Goal: Information Seeking & Learning: Find specific fact

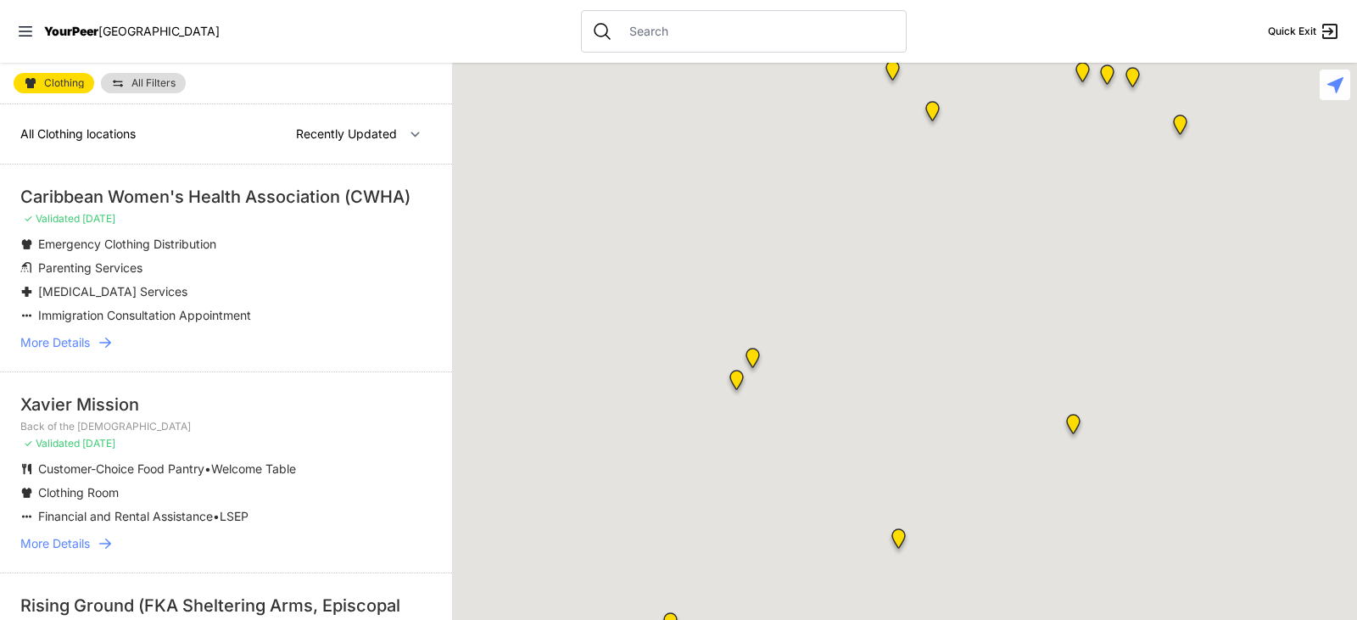
select select "recentlyUpdated"
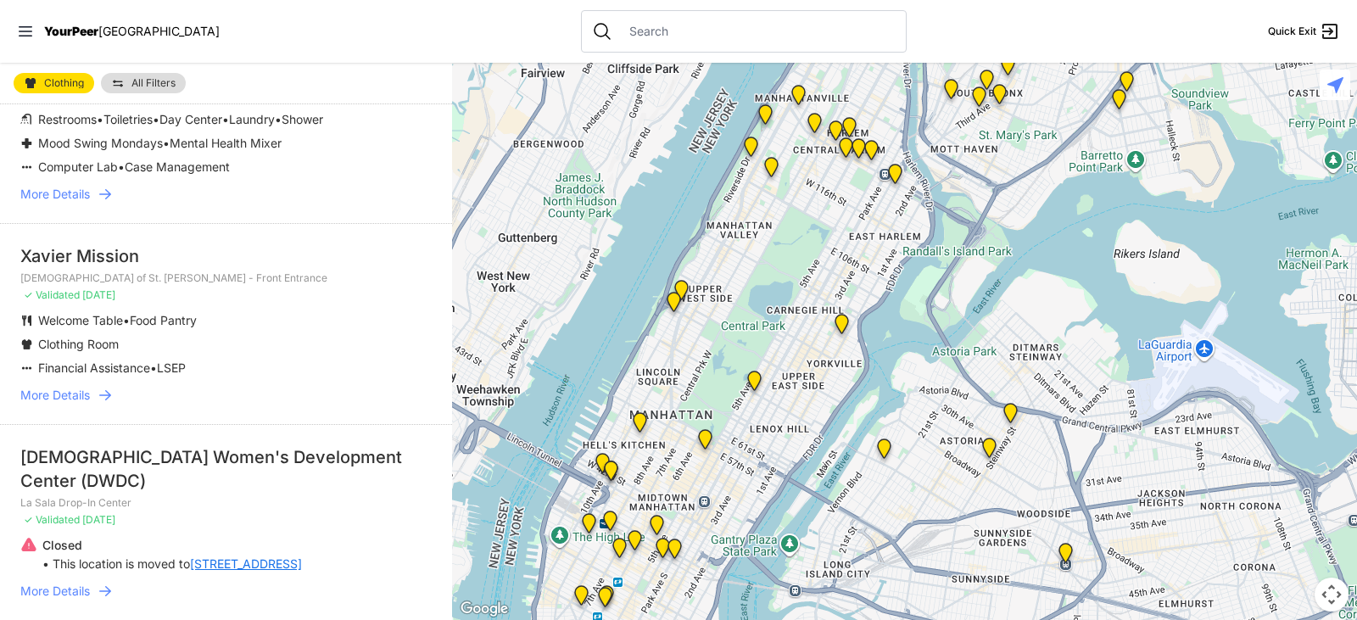
scroll to position [679, 0]
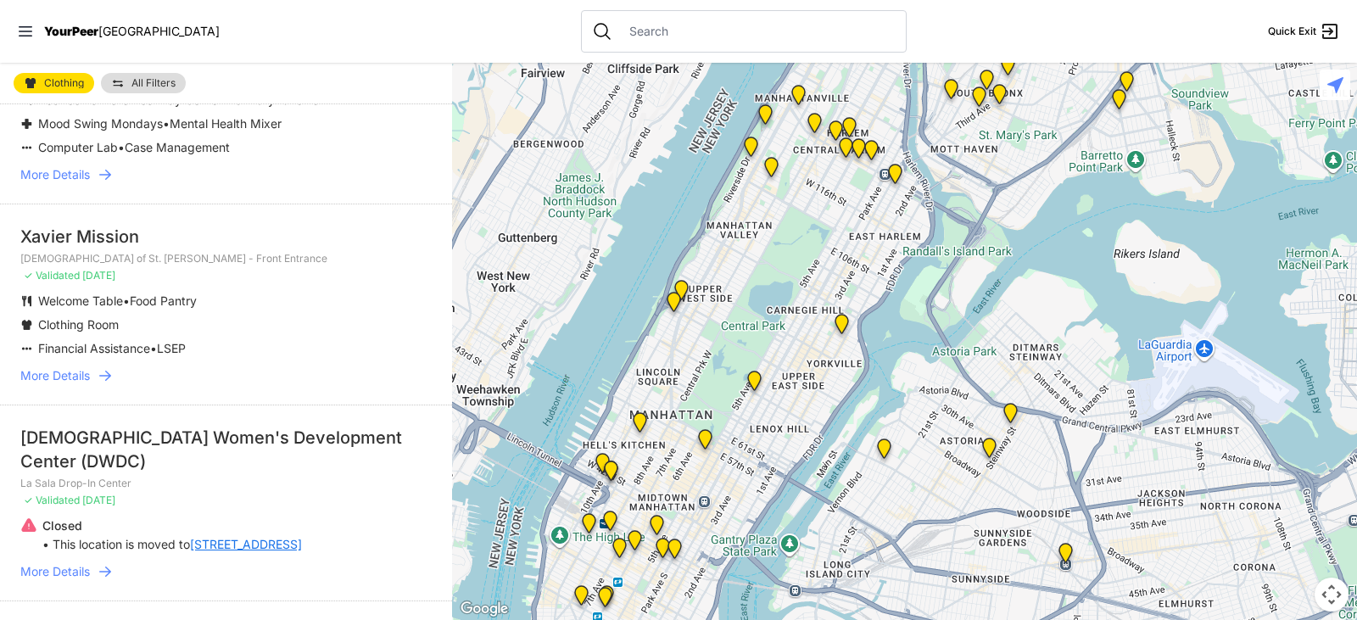
click at [75, 384] on span "More Details" at bounding box center [55, 375] width 70 height 17
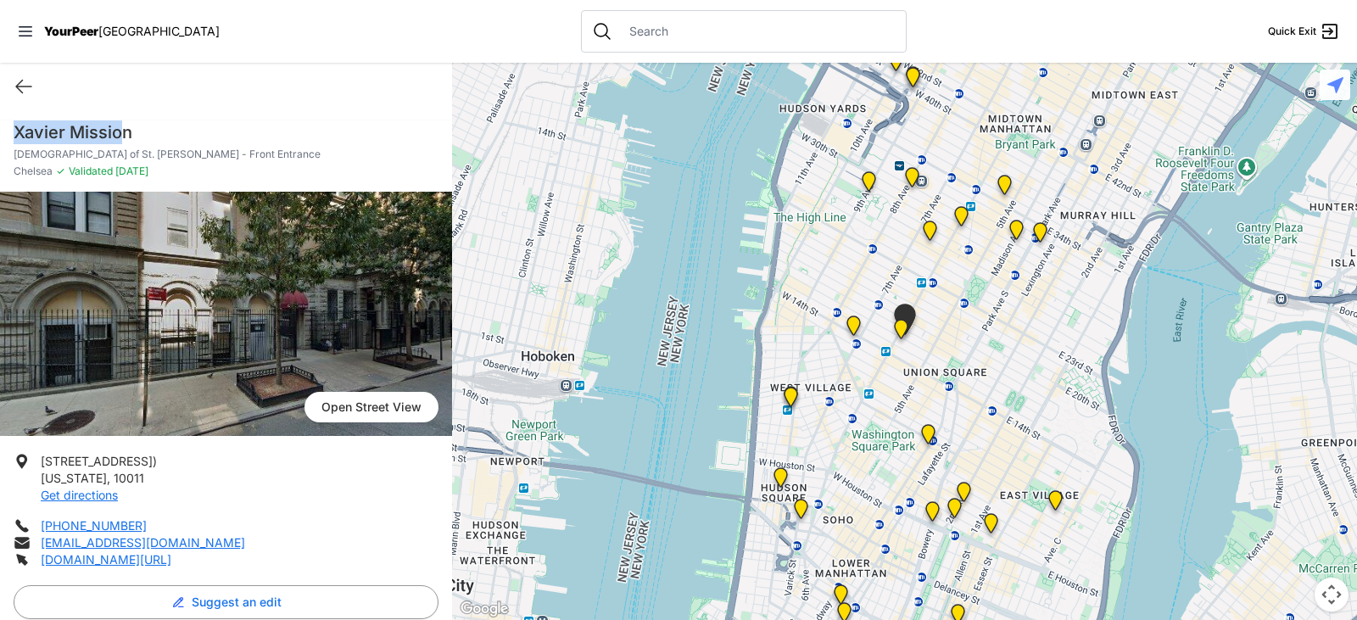
drag, startPoint x: 3, startPoint y: 121, endPoint x: 123, endPoint y: 132, distance: 120.1
click at [123, 132] on div "[DEMOGRAPHIC_DATA] of St. [PERSON_NAME] - Front Entrance Chelsea ✓ Validated [D…" at bounding box center [226, 155] width 452 height 71
drag, startPoint x: 14, startPoint y: 129, endPoint x: 135, endPoint y: 131, distance: 121.3
click at [135, 131] on h1 "Xavier Mission" at bounding box center [226, 132] width 425 height 24
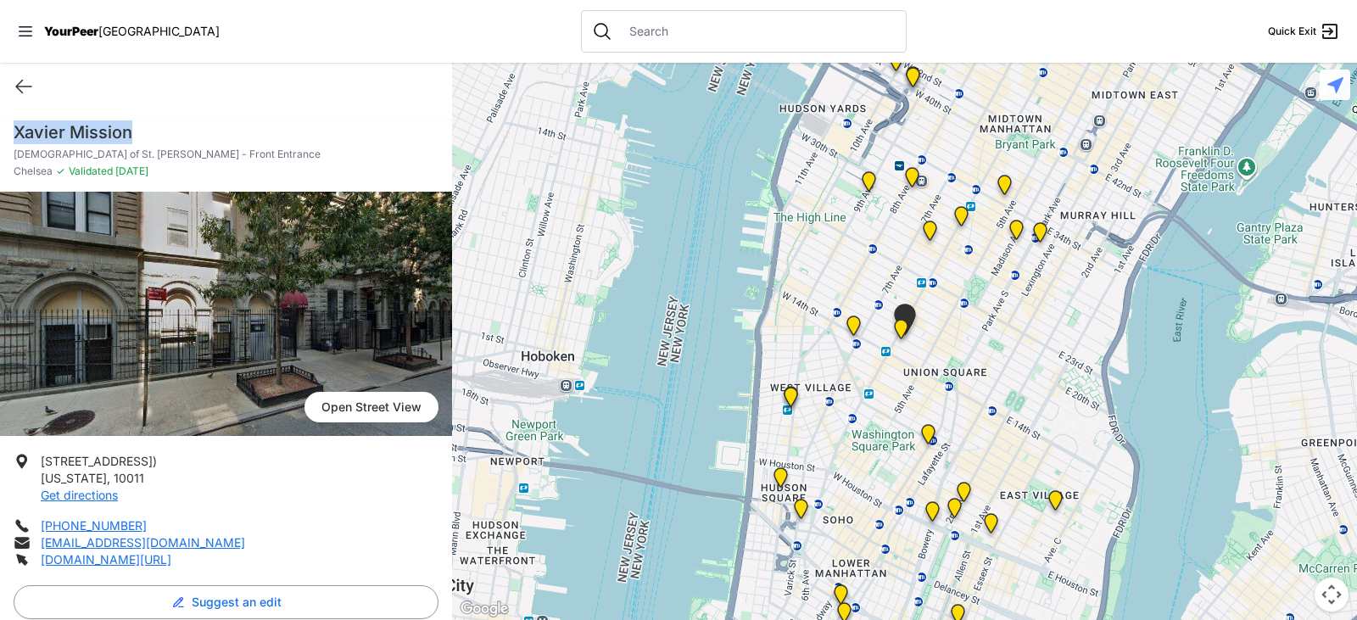
copy h1 "Xavier Mission"
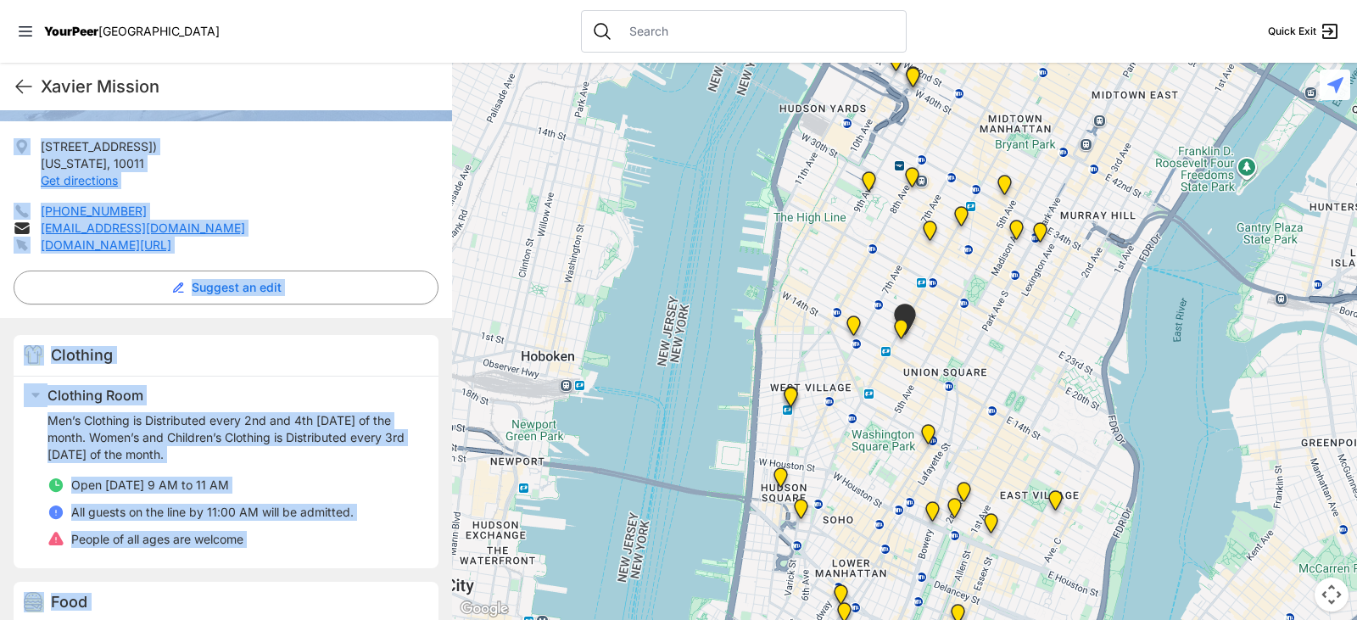
scroll to position [562, 0]
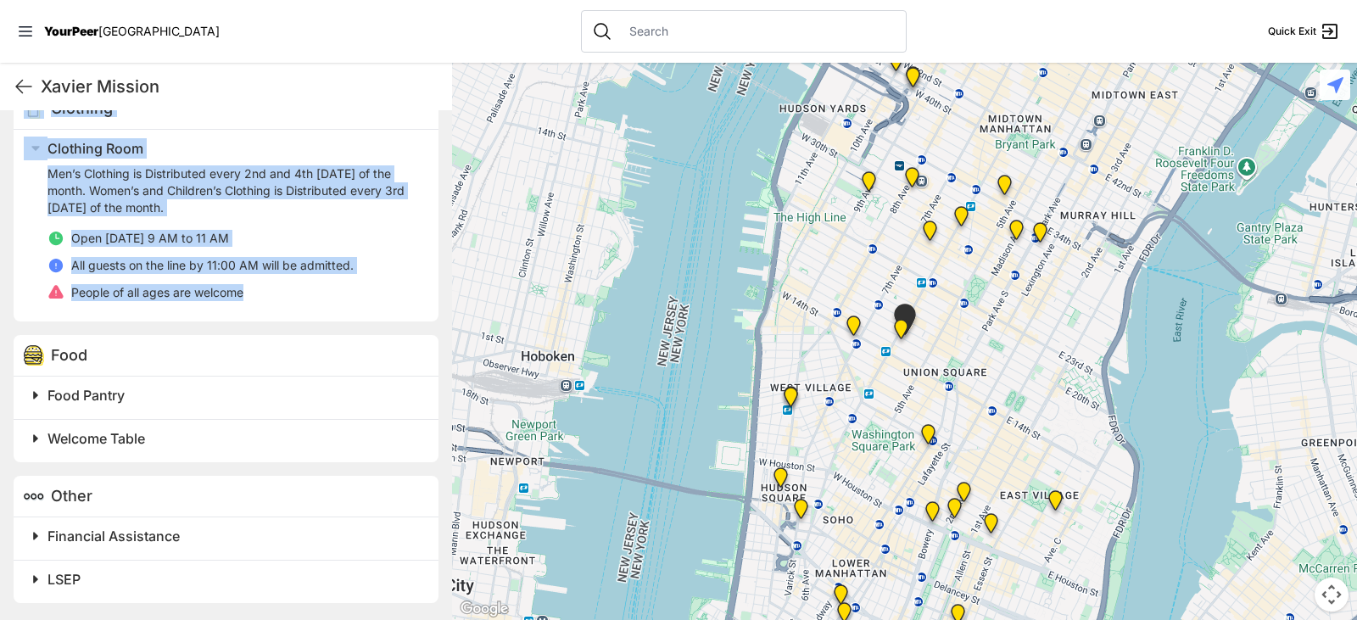
drag, startPoint x: 13, startPoint y: 127, endPoint x: 298, endPoint y: 304, distance: 335.2
click at [298, 304] on div "[DEMOGRAPHIC_DATA][GEOGRAPHIC_DATA][PERSON_NAME] - Front Entrance Chelsea ✓ Val…" at bounding box center [226, 84] width 452 height 1071
copy div "[DEMOGRAPHIC_DATA][GEOGRAPHIC_DATA][PERSON_NAME] - Front Entrance Chelsea ✓ Val…"
